Goal: Information Seeking & Learning: Learn about a topic

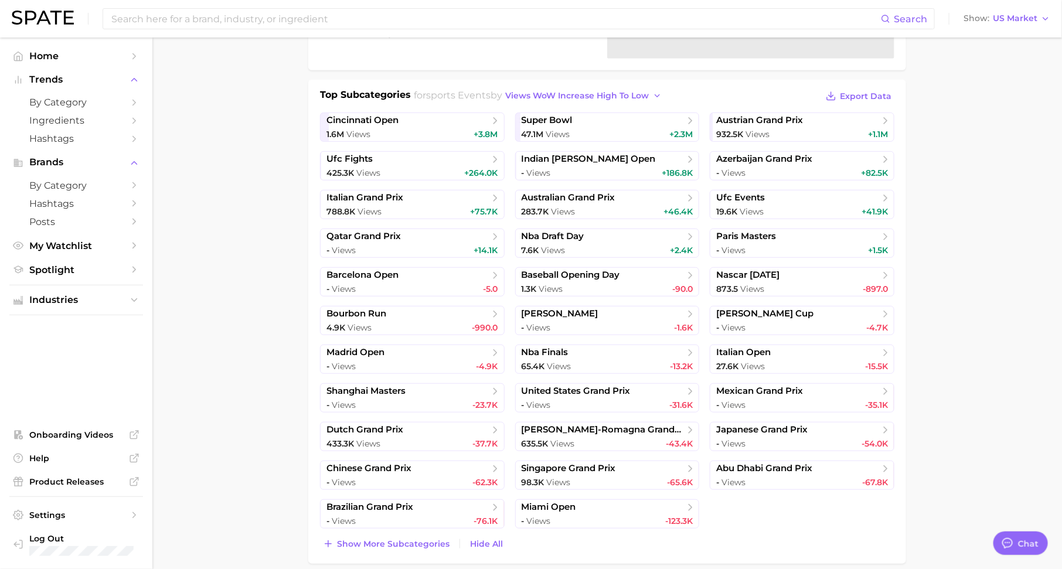
scroll to position [15, 0]
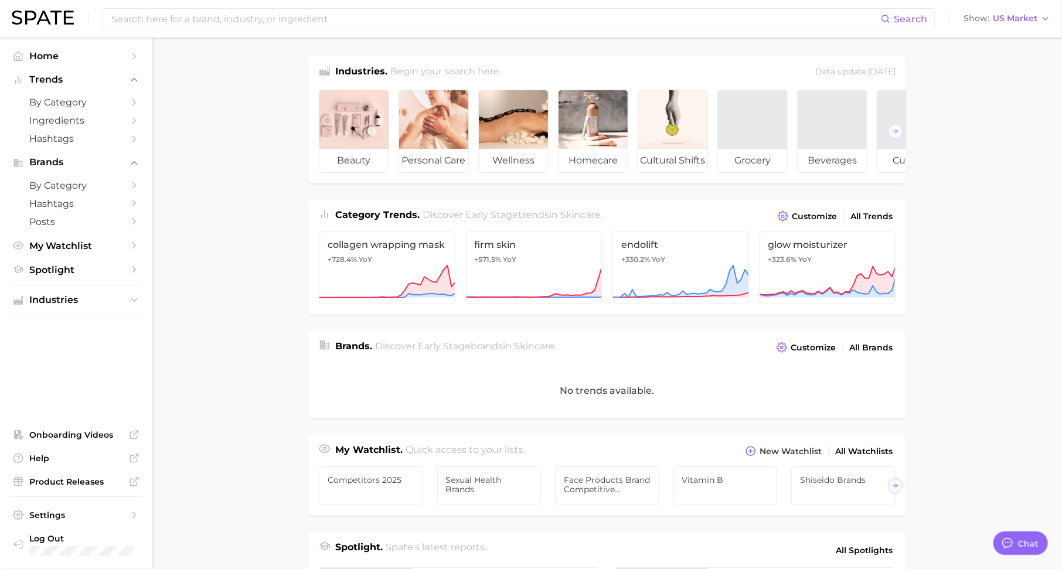
scroll to position [15, 0]
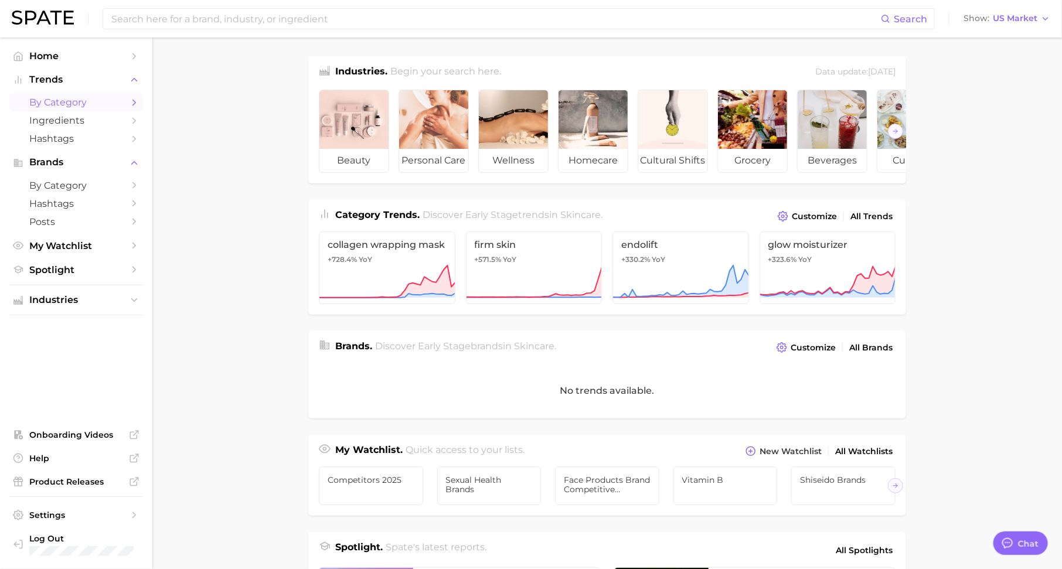
click at [74, 101] on span "by Category" at bounding box center [76, 102] width 94 height 11
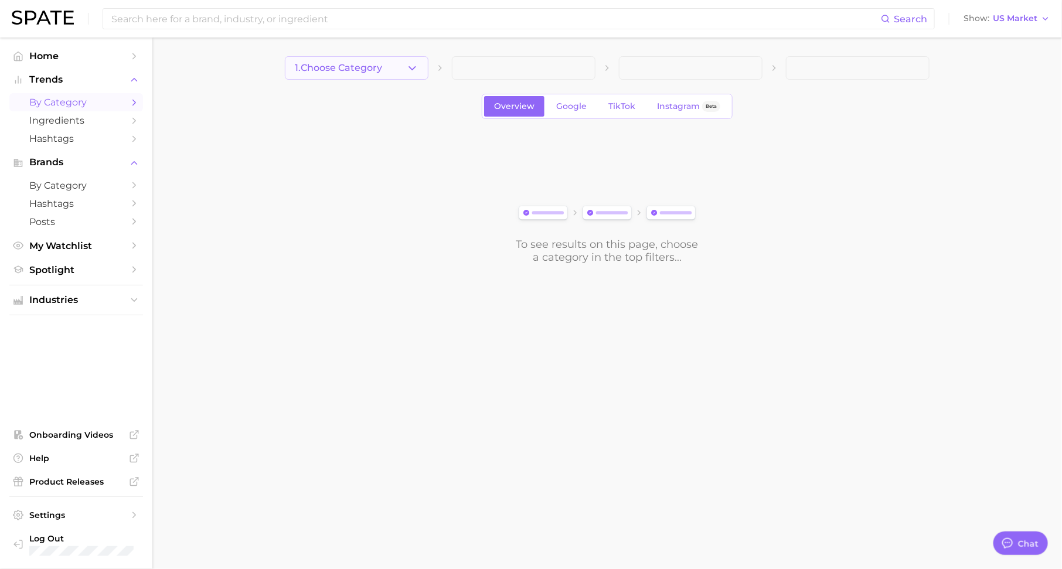
click at [360, 58] on button "1. Choose Category" at bounding box center [357, 67] width 144 height 23
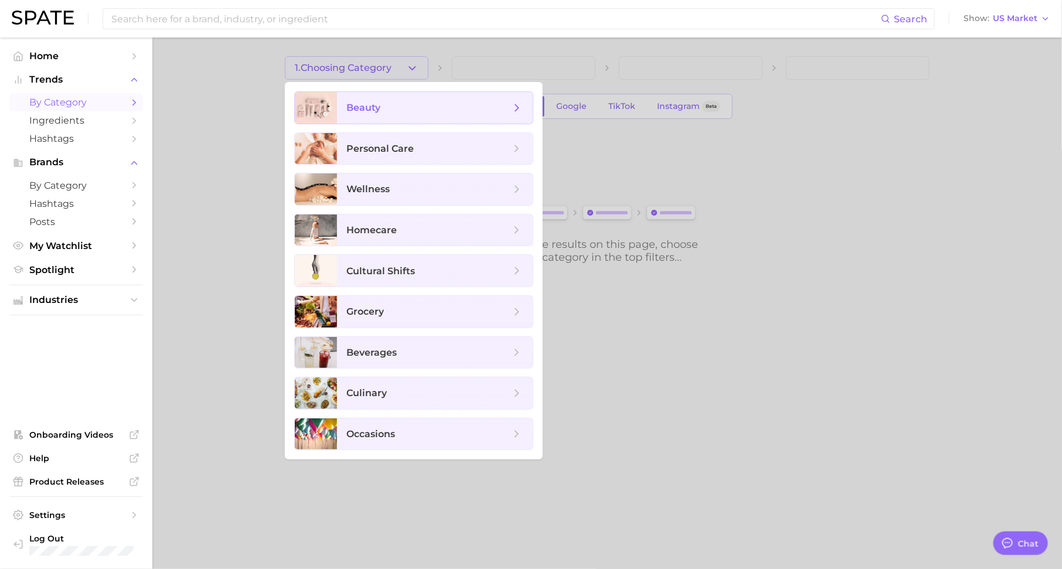
click at [386, 114] on span "beauty" at bounding box center [435, 108] width 196 height 32
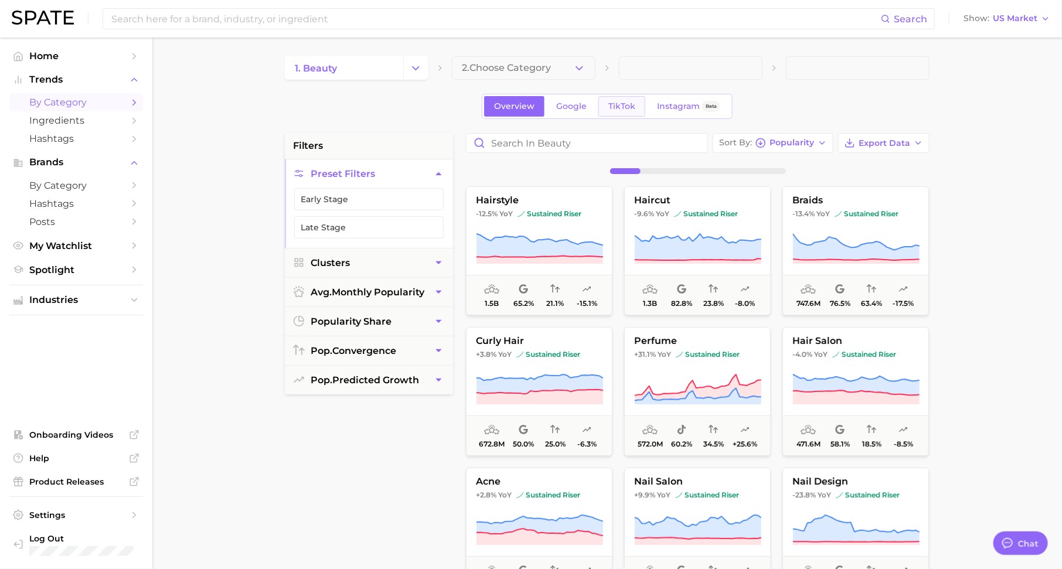
click at [627, 101] on span "TikTok" at bounding box center [621, 106] width 27 height 10
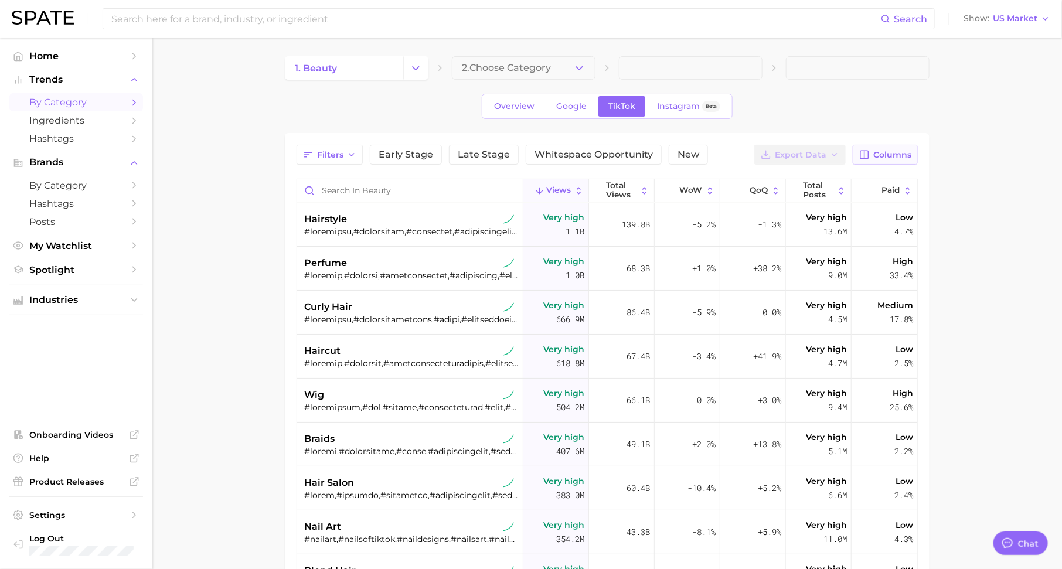
type textarea "x"
click at [884, 150] on span "Columns" at bounding box center [892, 155] width 38 height 10
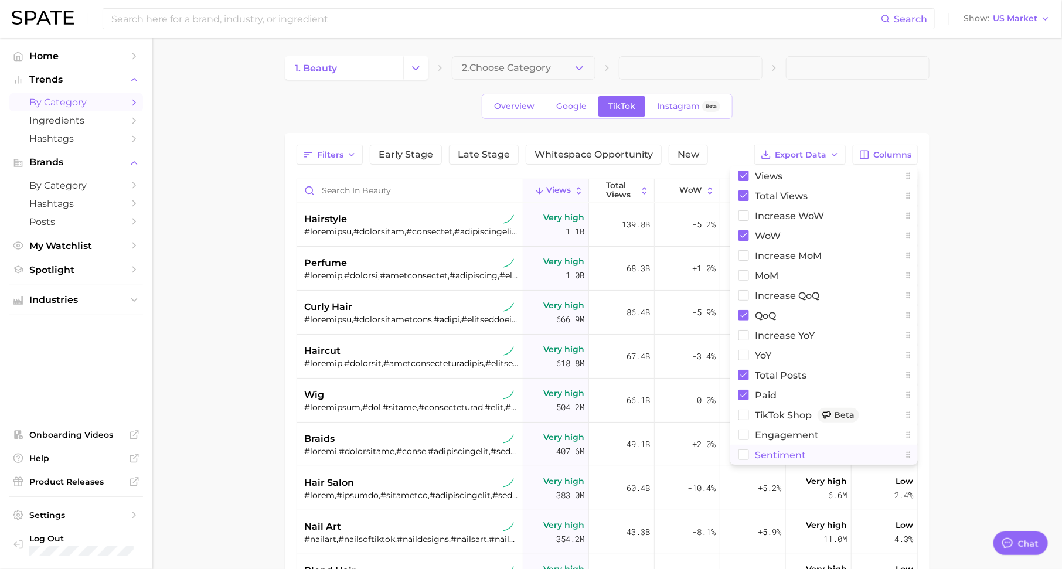
drag, startPoint x: 745, startPoint y: 456, endPoint x: 951, endPoint y: 408, distance: 211.9
click at [744, 456] on rect at bounding box center [744, 455] width 10 height 10
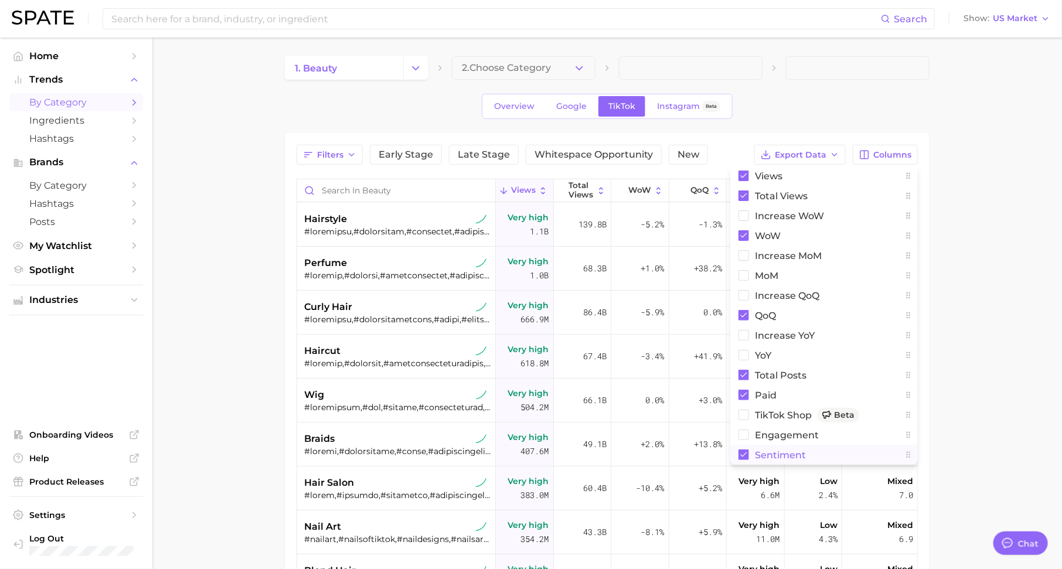
click at [971, 399] on main "1. beauty 2. Choose Category Overview Google TikTok Instagram Beta Filters Earl…" at bounding box center [606, 427] width 909 height 780
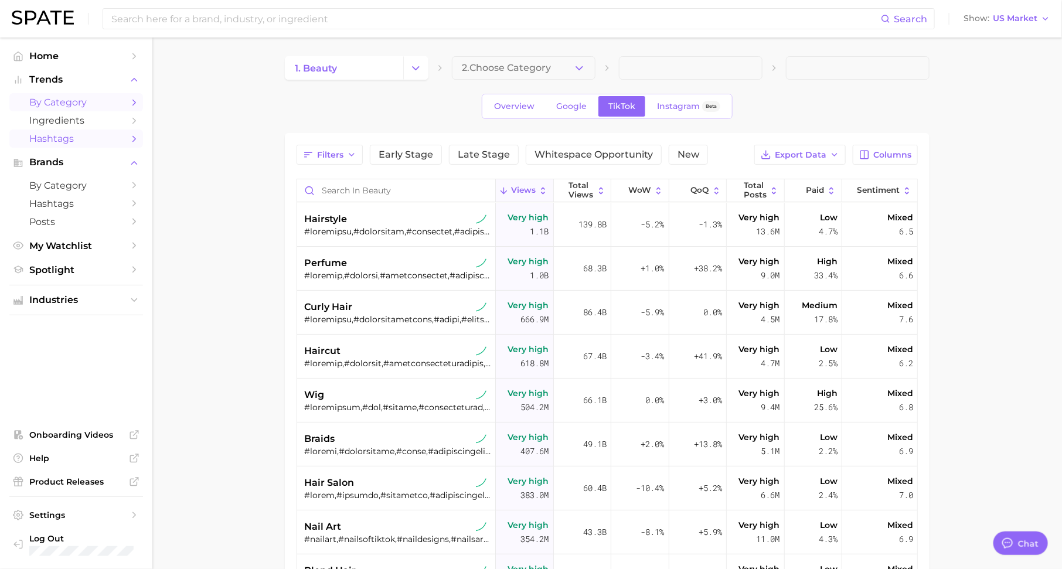
click at [114, 139] on span "Hashtags" at bounding box center [76, 138] width 94 height 11
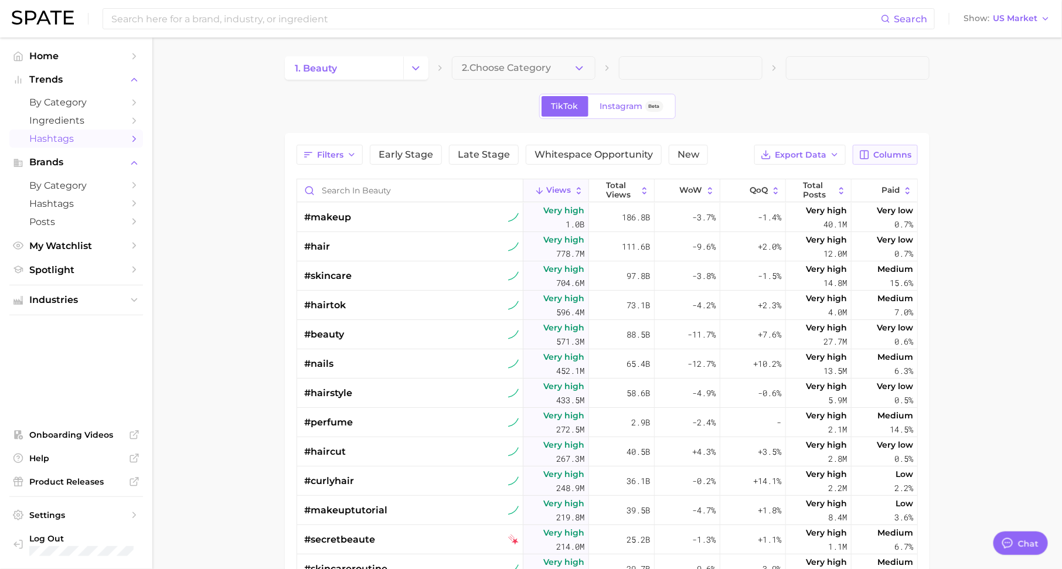
click at [889, 145] on button "Columns" at bounding box center [884, 155] width 65 height 20
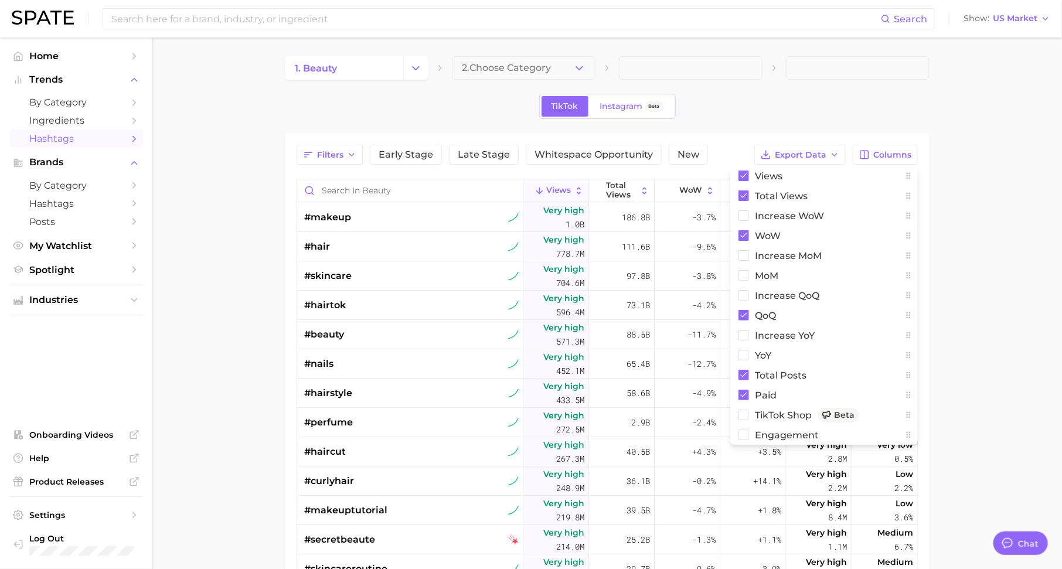
click at [959, 198] on main "1. beauty 2. Choose Category TikTok Instagram Beta Filters Early Stage Late Sta…" at bounding box center [606, 427] width 909 height 780
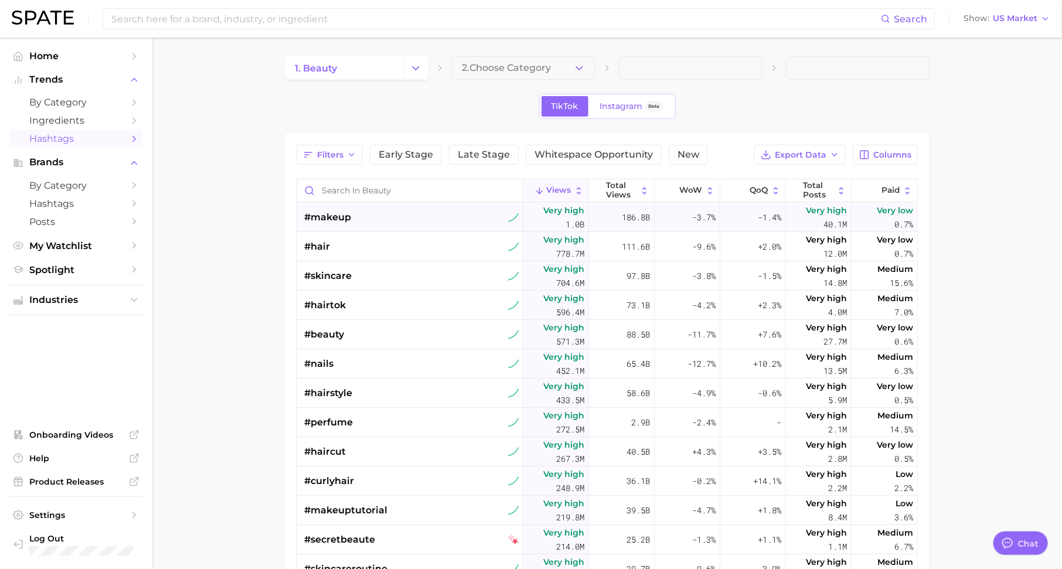
click at [345, 214] on span "#makeup" at bounding box center [327, 217] width 47 height 14
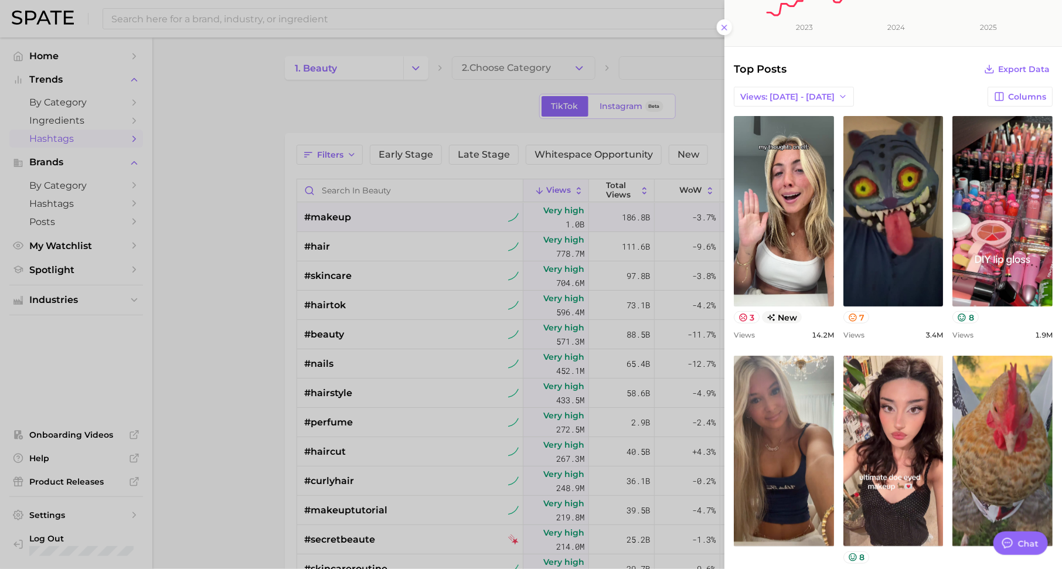
scroll to position [249, 0]
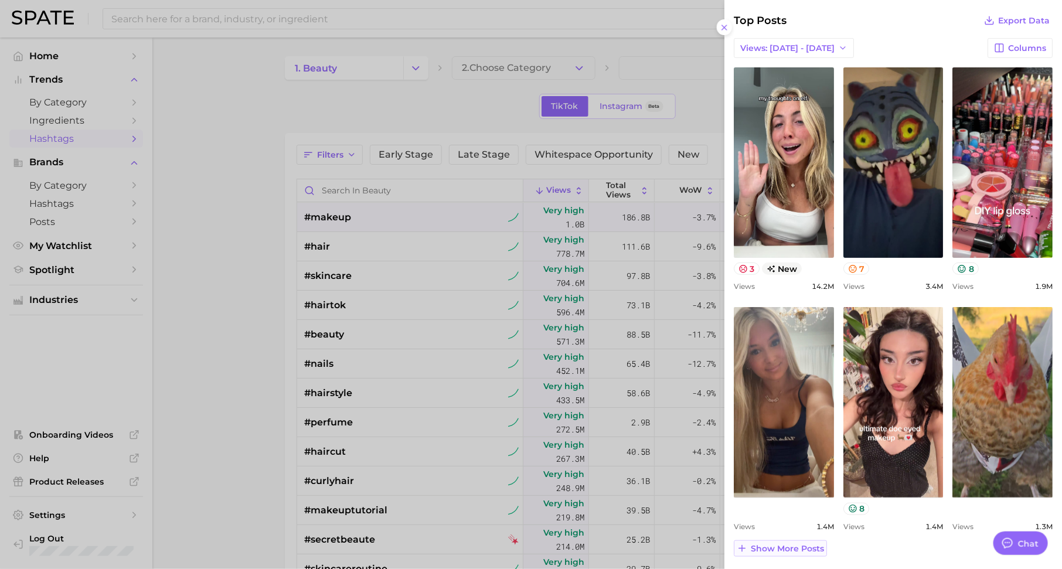
click at [801, 540] on button "Show more posts" at bounding box center [780, 548] width 93 height 16
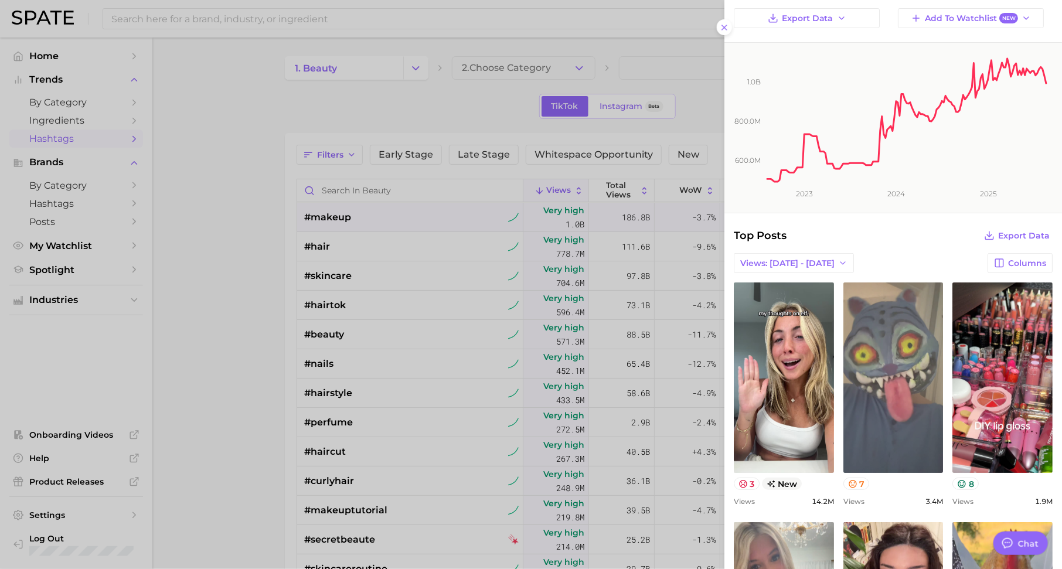
scroll to position [35, 0]
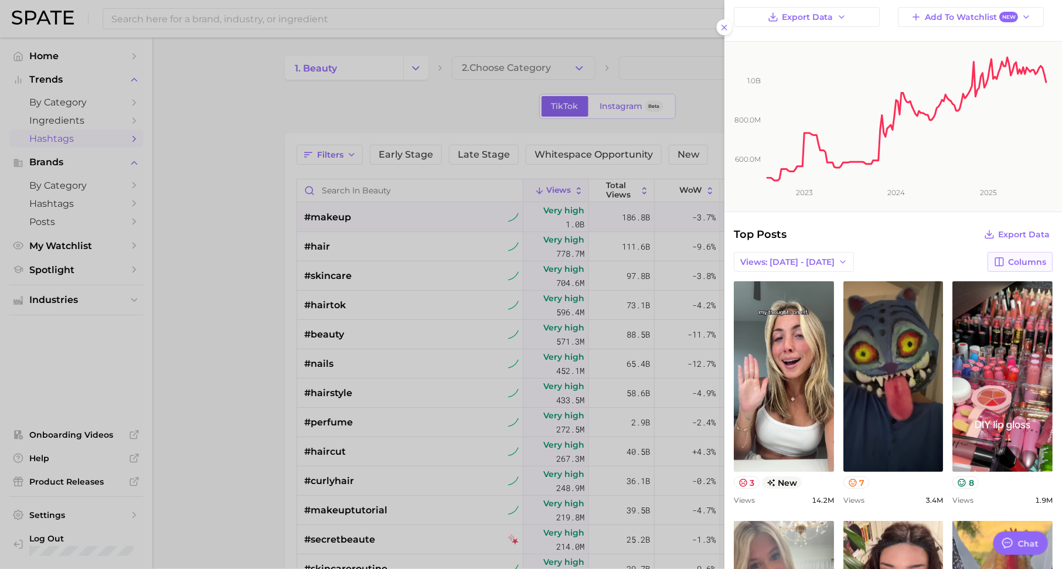
click at [1015, 261] on span "Columns" at bounding box center [1027, 262] width 38 height 10
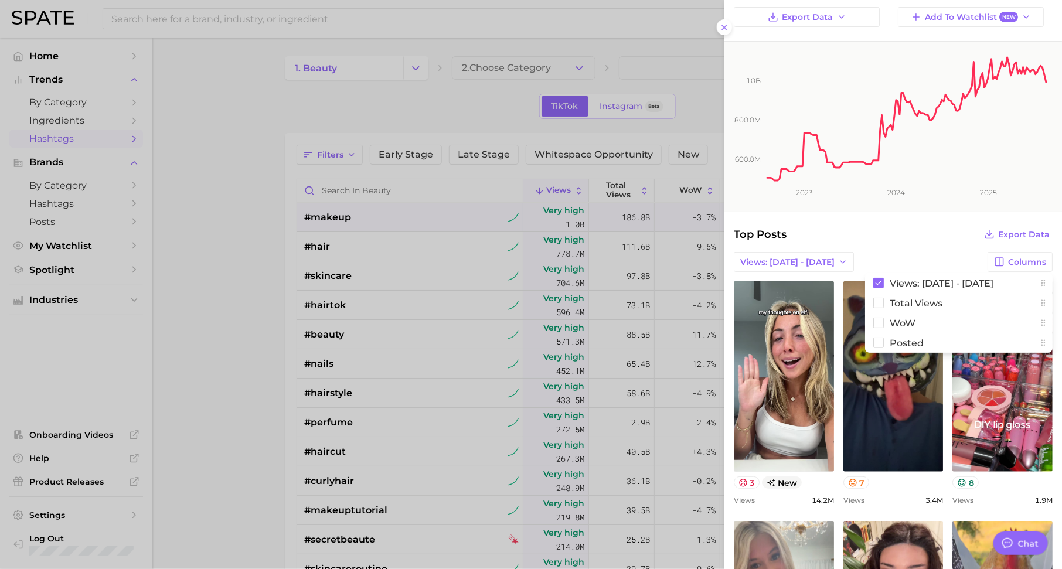
click at [935, 240] on div "Top Posts Export Data" at bounding box center [893, 234] width 319 height 16
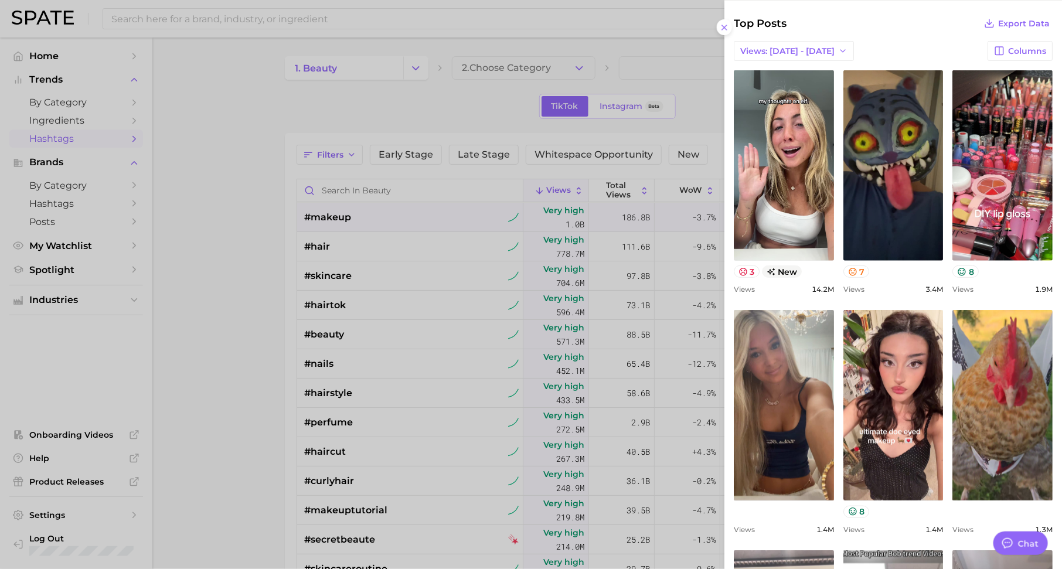
scroll to position [248, 0]
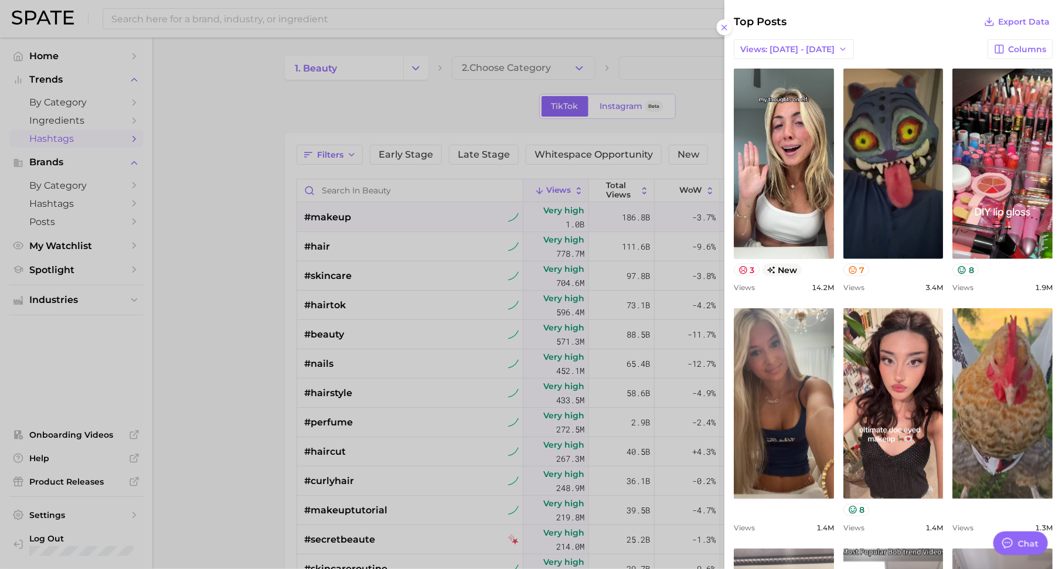
click at [314, 16] on div at bounding box center [531, 284] width 1062 height 569
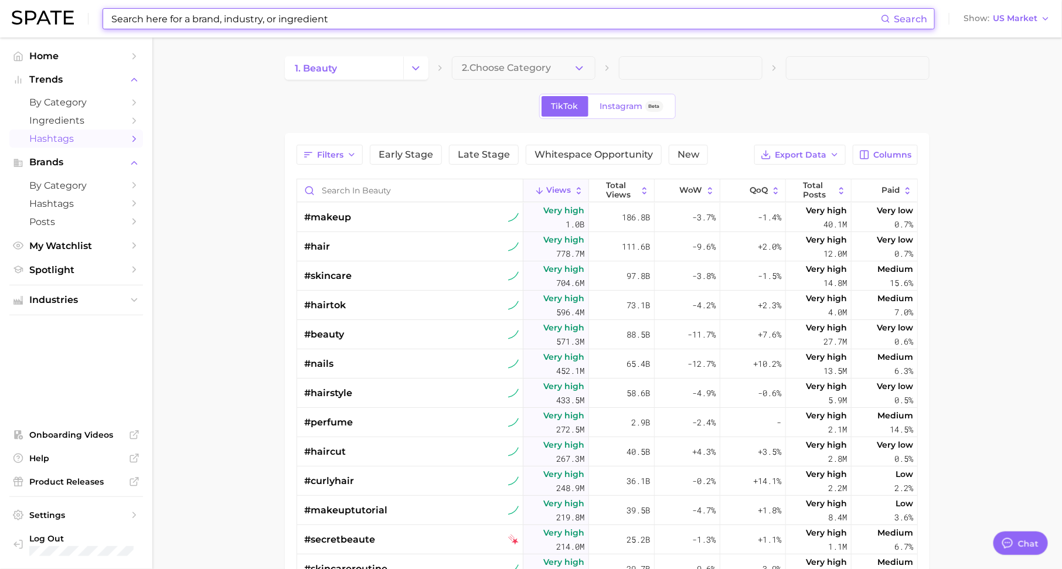
click at [346, 18] on input at bounding box center [495, 19] width 770 height 20
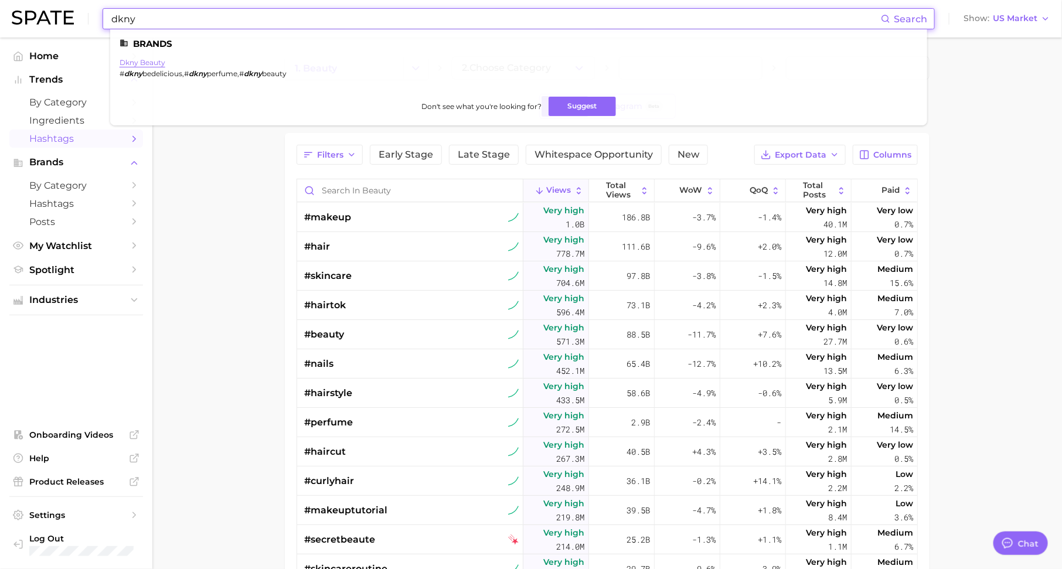
type input "dkny"
click at [157, 62] on link "dkny beauty" at bounding box center [143, 62] width 46 height 9
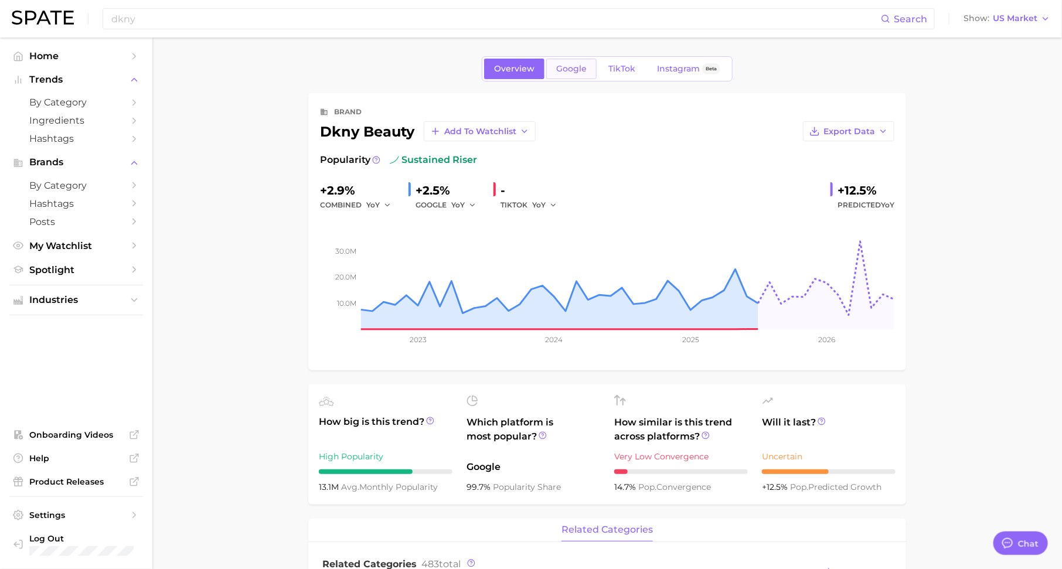
click at [563, 64] on span "Google" at bounding box center [571, 69] width 30 height 10
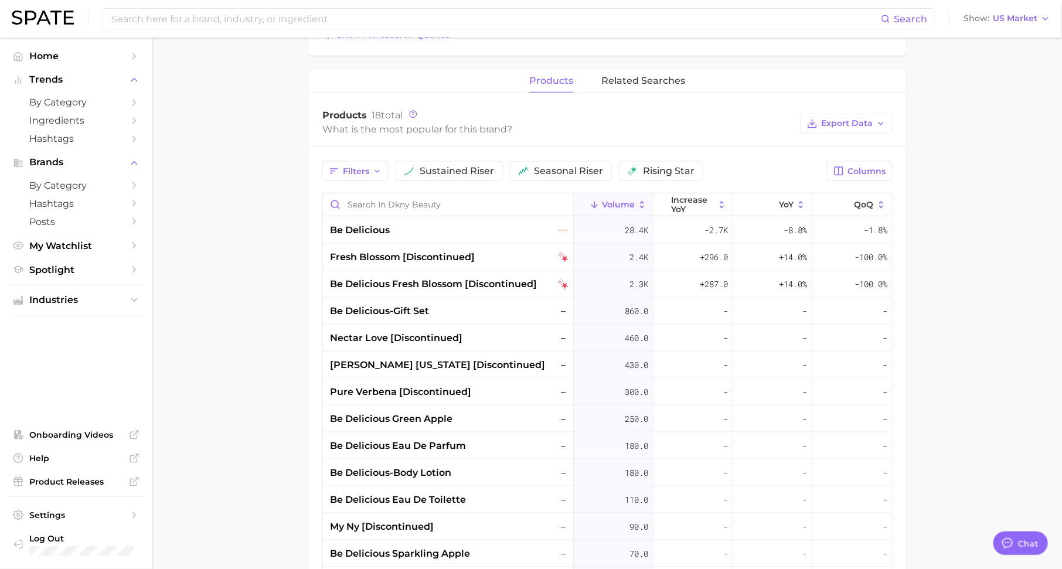
scroll to position [490, 0]
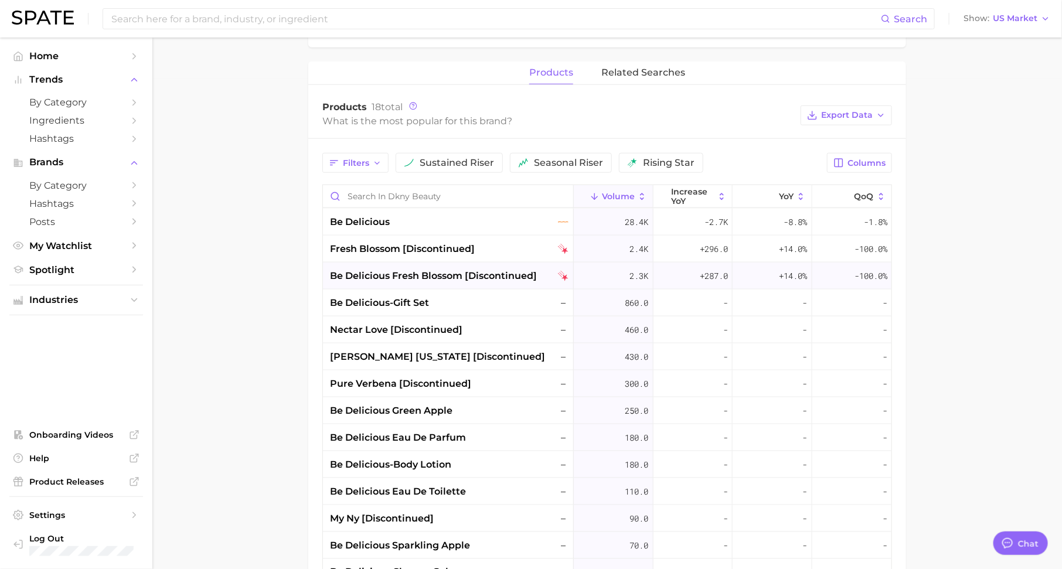
drag, startPoint x: 323, startPoint y: 270, endPoint x: 421, endPoint y: 272, distance: 98.5
click at [421, 272] on div "be delicious fresh blossom [discontinued]" at bounding box center [448, 275] width 251 height 27
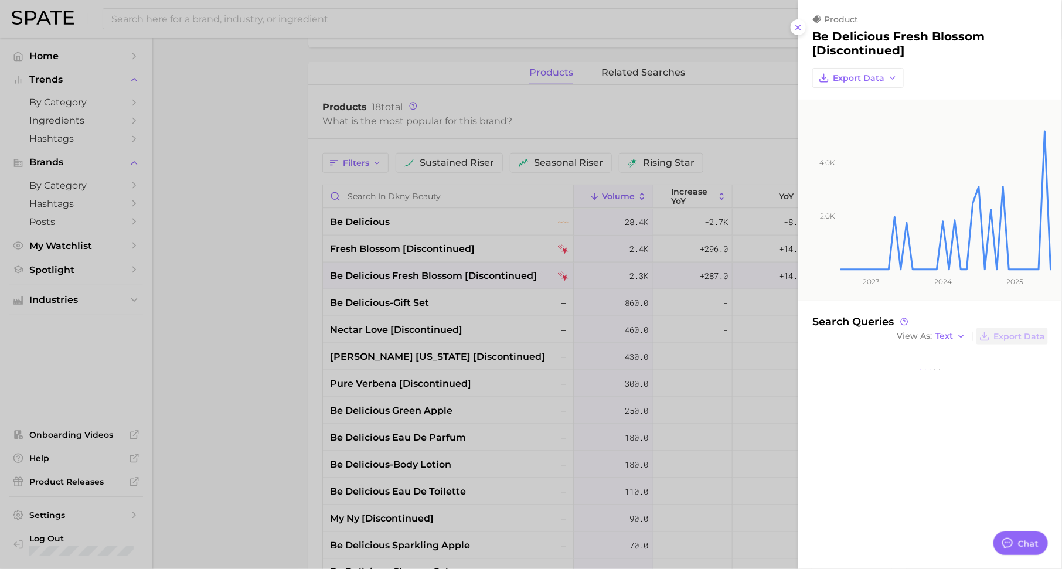
click at [421, 272] on div at bounding box center [531, 284] width 1062 height 569
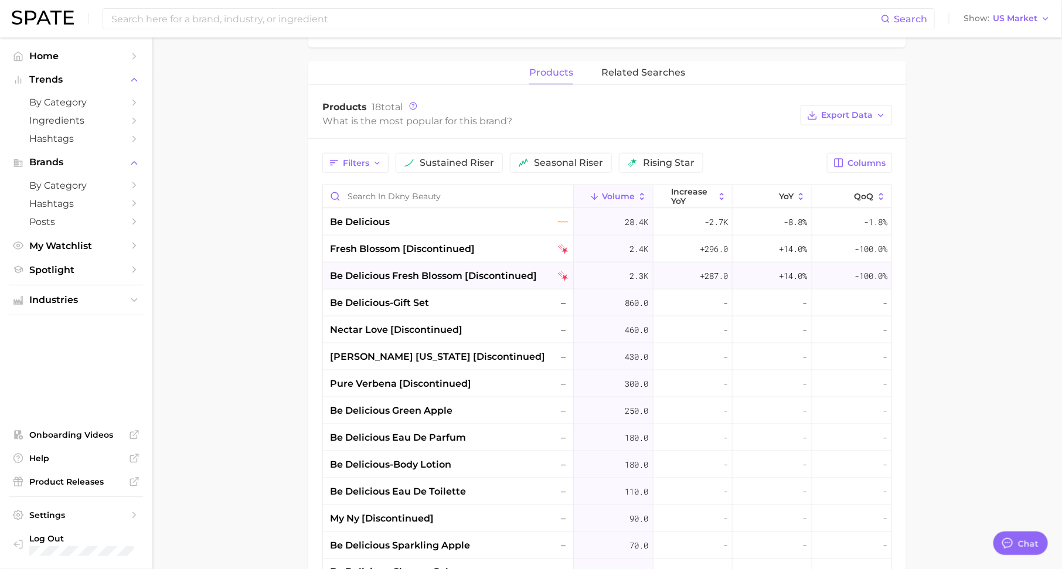
click at [487, 269] on span "be delicious fresh blossom [discontinued]" at bounding box center [433, 276] width 207 height 14
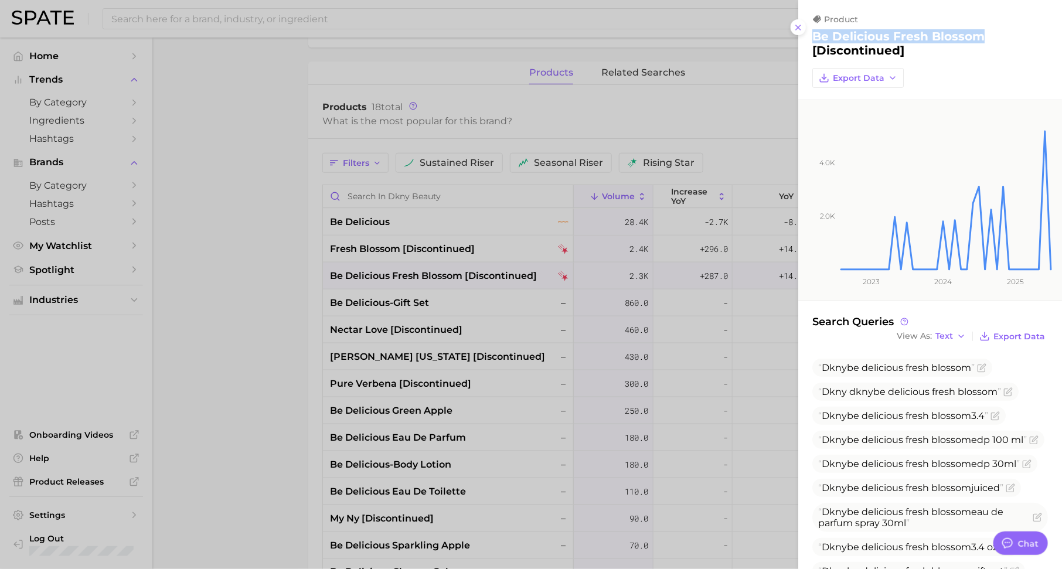
drag, startPoint x: 984, startPoint y: 36, endPoint x: 808, endPoint y: 34, distance: 175.8
click at [808, 34] on div "product be delicious fresh blossom [discontinued] Export Data" at bounding box center [930, 51] width 264 height 74
copy h2 "be delicious fresh blossom"
click at [236, 13] on div at bounding box center [531, 284] width 1062 height 569
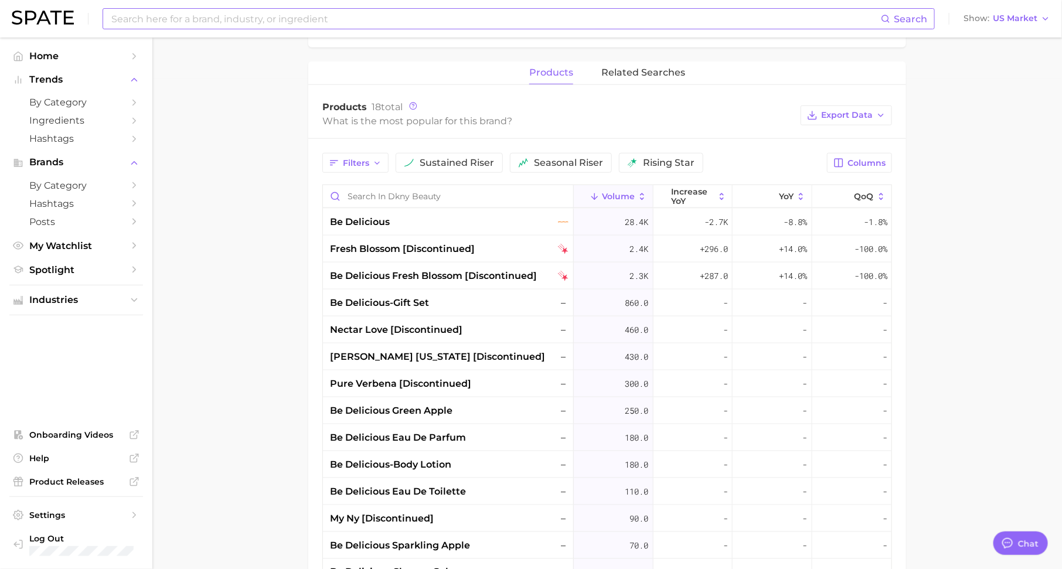
click at [250, 17] on input at bounding box center [495, 19] width 770 height 20
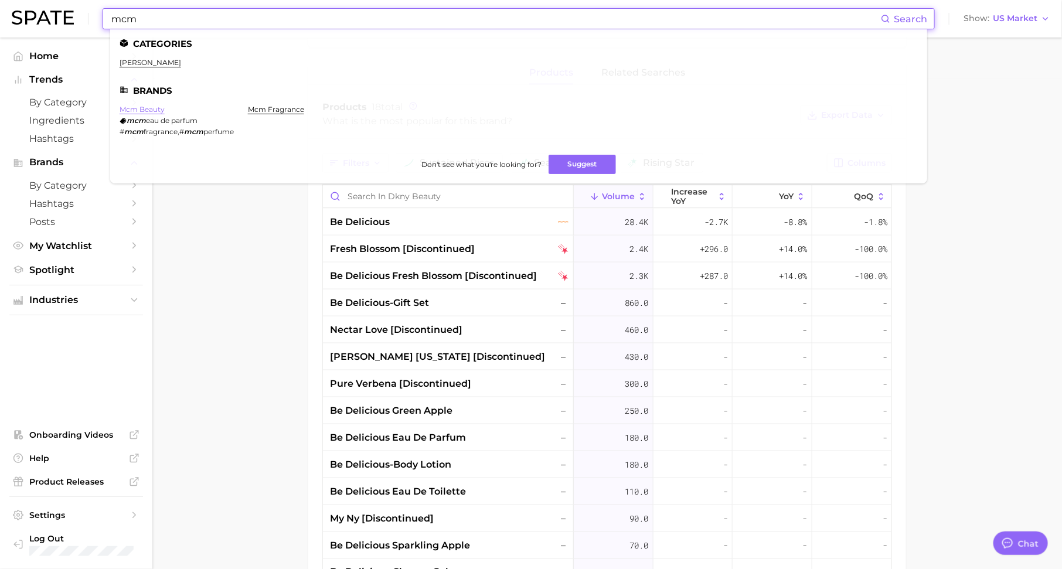
type input "mcm"
click at [155, 113] on link "mcm beauty" at bounding box center [142, 109] width 45 height 9
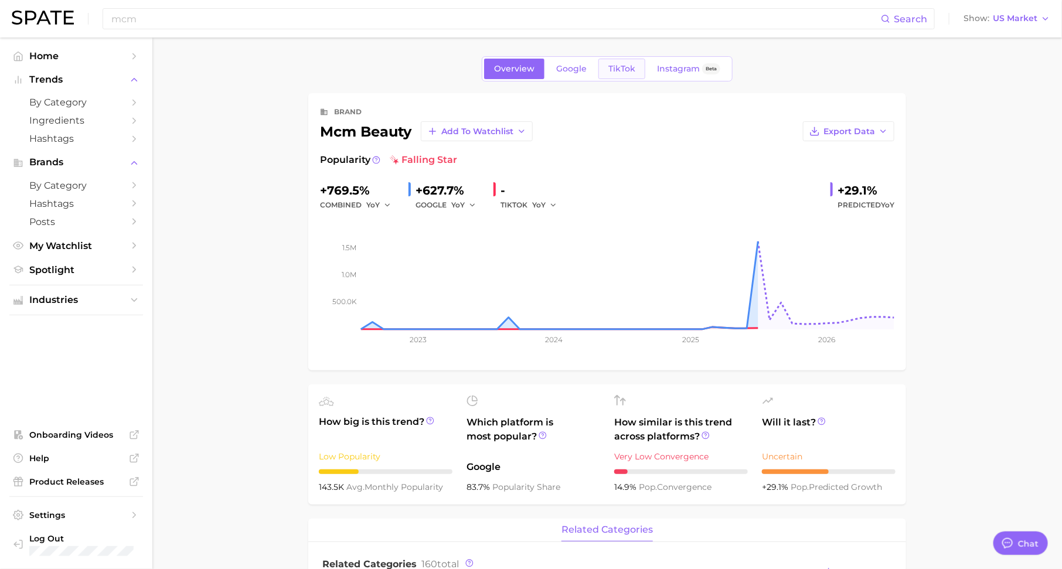
click at [626, 64] on span "TikTok" at bounding box center [621, 69] width 27 height 10
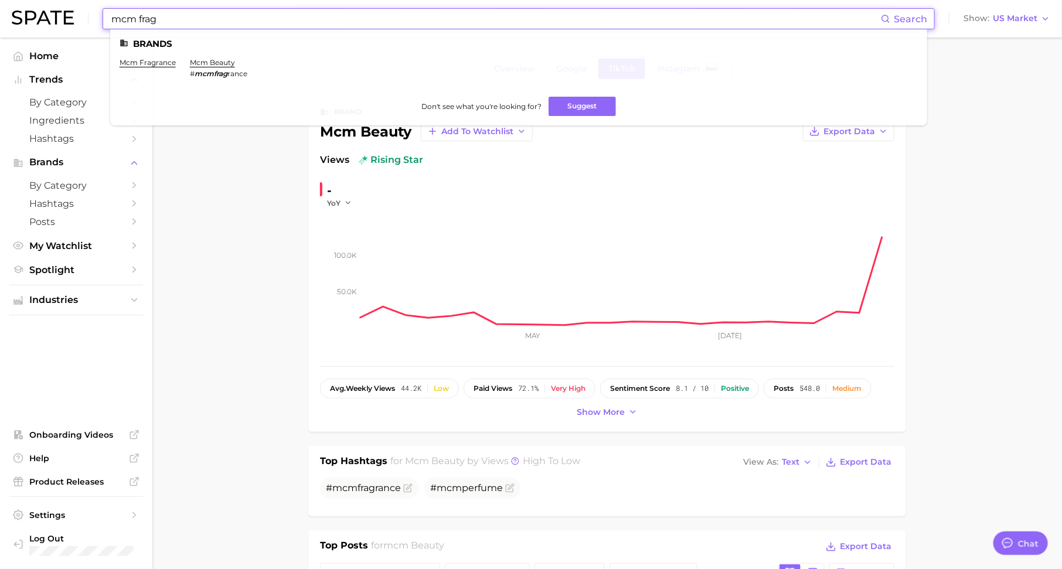
type input "mcm frag"
click at [155, 67] on li "mcm fragrance" at bounding box center [148, 68] width 56 height 20
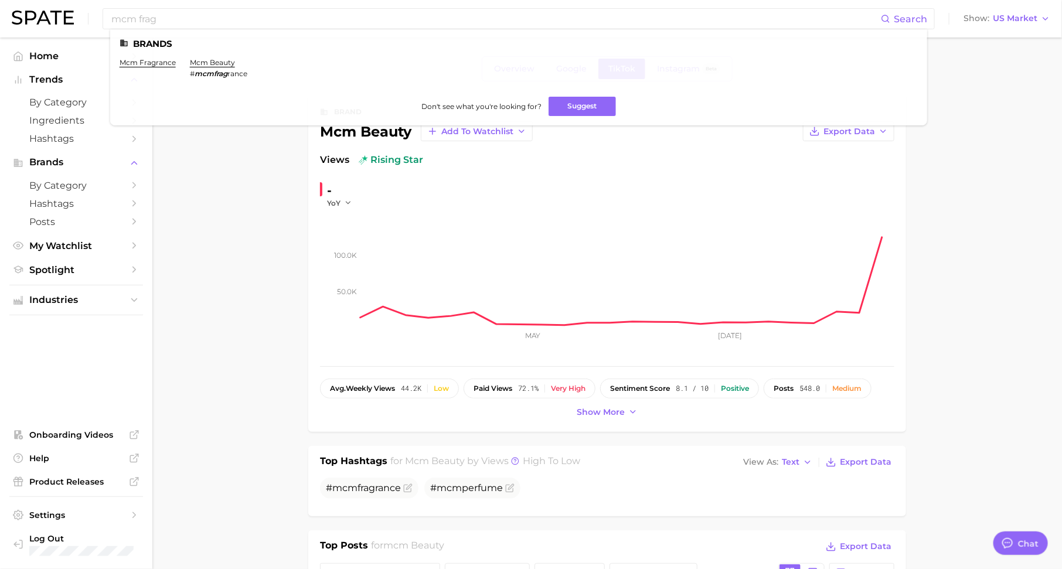
click at [148, 62] on link "mcm fragrance" at bounding box center [148, 62] width 56 height 9
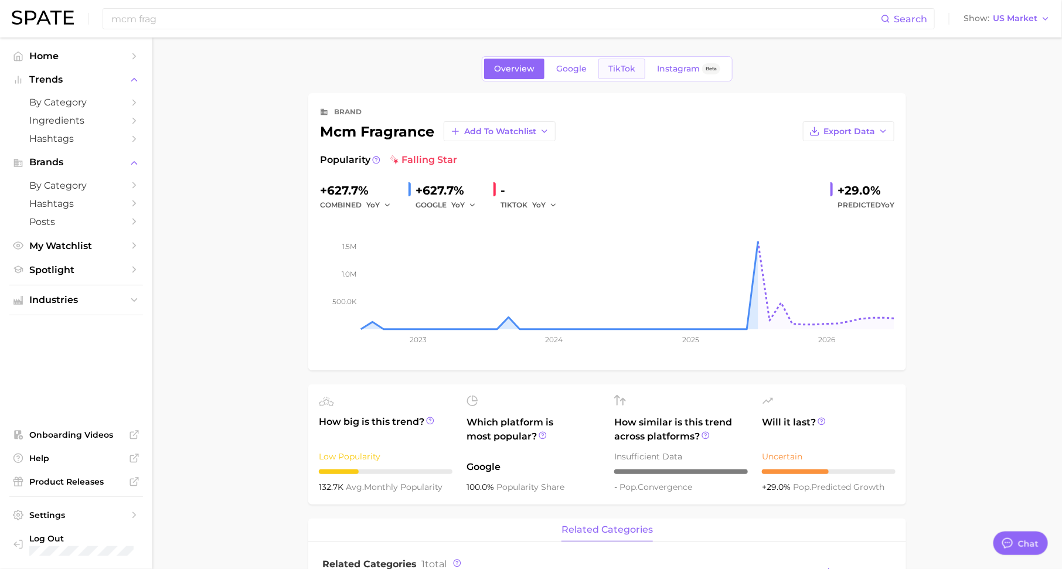
click at [628, 67] on span "TikTok" at bounding box center [621, 69] width 27 height 10
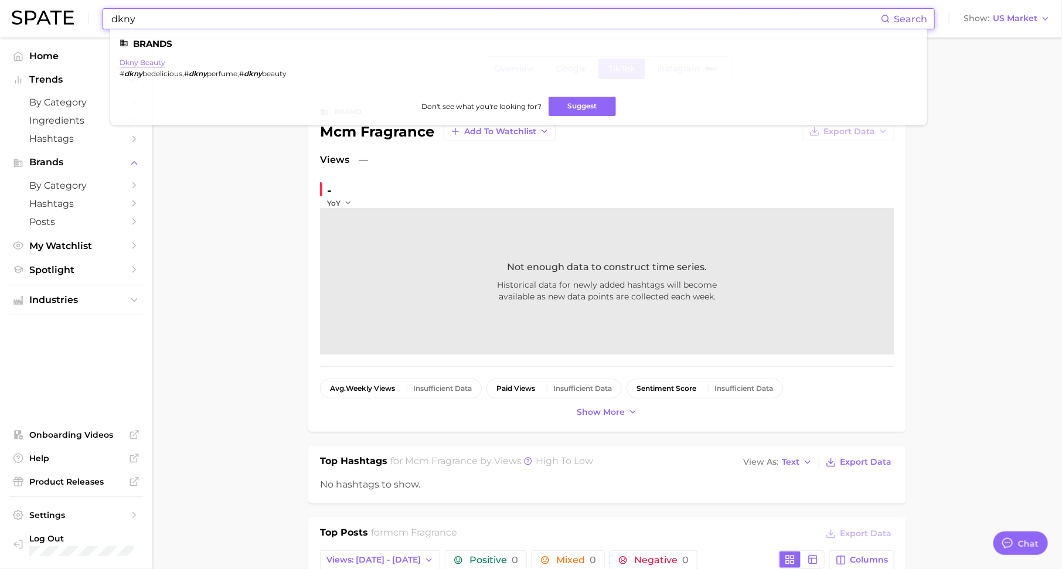
type input "dkny"
click at [139, 63] on link "dkny beauty" at bounding box center [143, 62] width 46 height 9
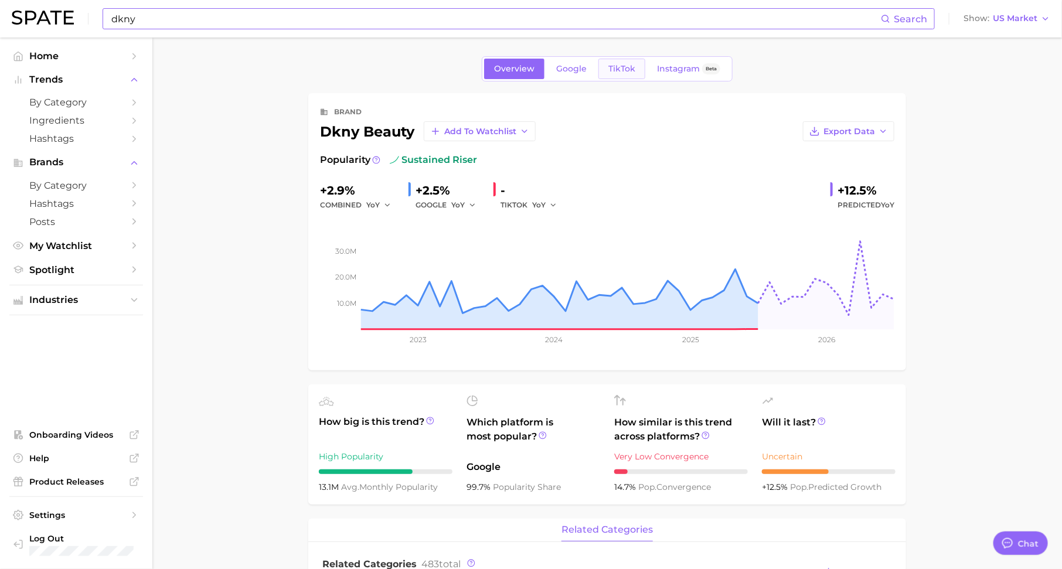
click at [614, 67] on span "TikTok" at bounding box center [621, 69] width 27 height 10
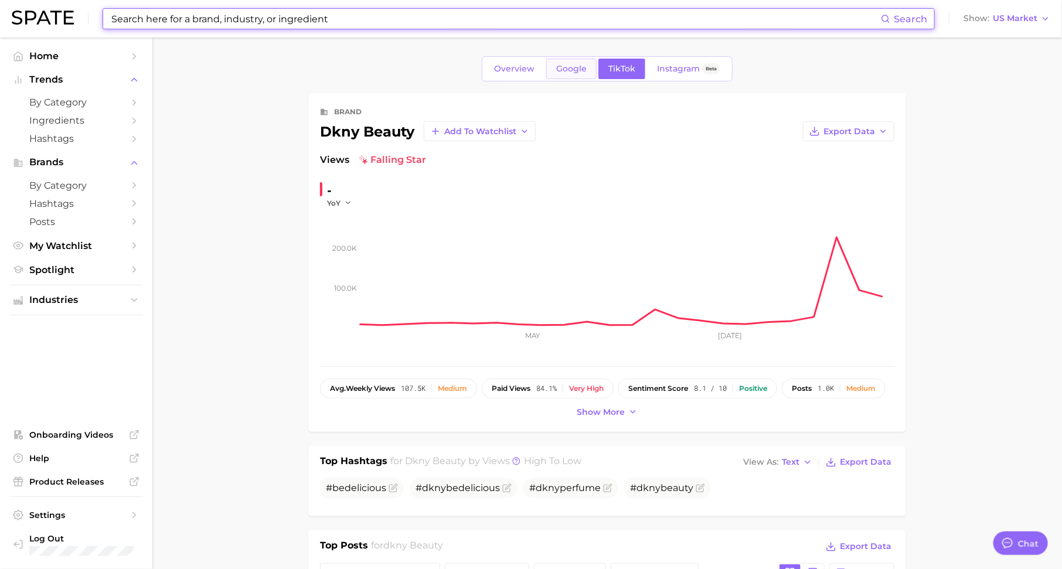
click at [571, 72] on span "Google" at bounding box center [571, 69] width 30 height 10
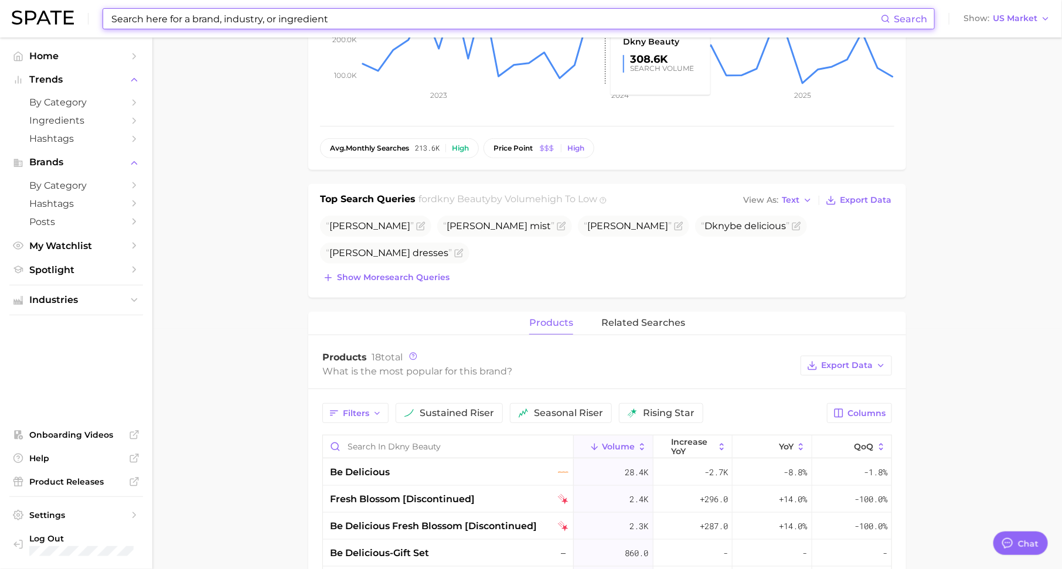
scroll to position [242, 0]
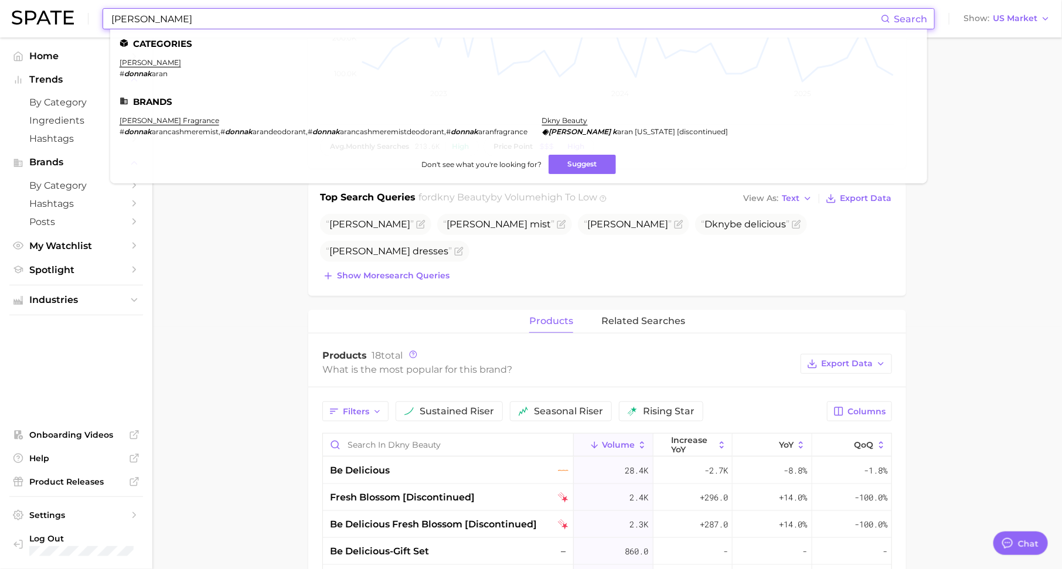
click at [205, 19] on input "[PERSON_NAME]" at bounding box center [495, 19] width 770 height 20
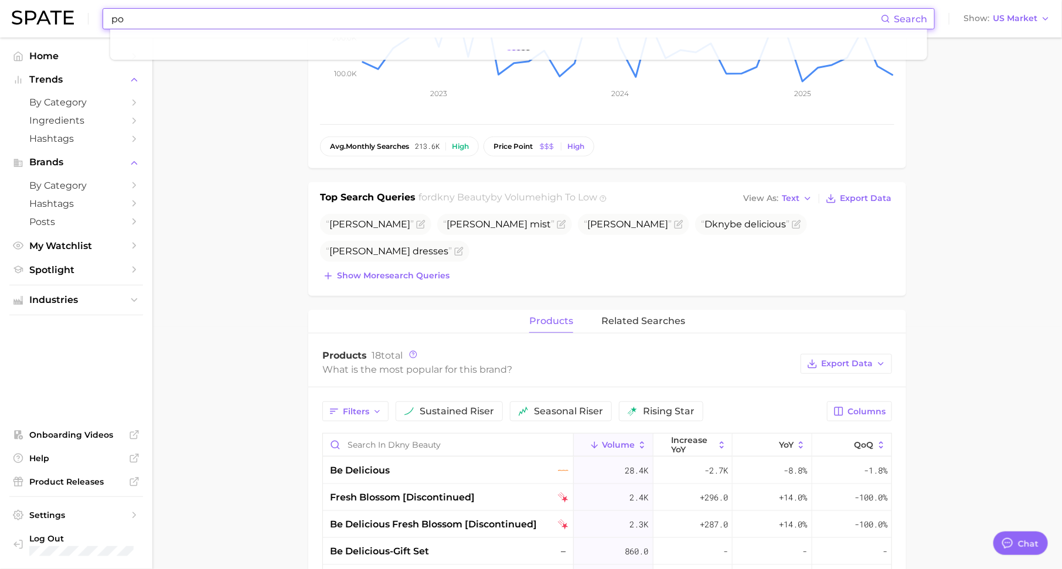
type input "p"
type input "oscar de la"
